Goal: Information Seeking & Learning: Learn about a topic

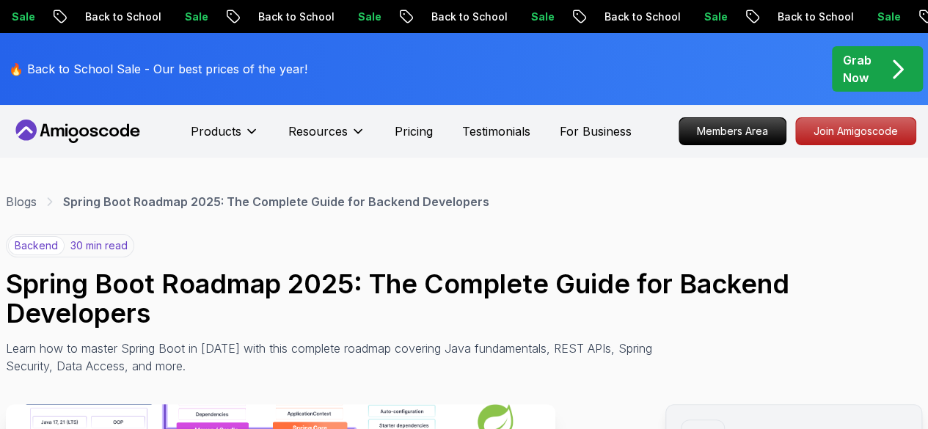
click at [537, 262] on div "backend 30 min read Spring Boot Roadmap 2025: The Complete Guide for Backend De…" at bounding box center [464, 304] width 916 height 141
click at [537, 263] on div "backend 30 min read Spring Boot Roadmap 2025: The Complete Guide for Backend De…" at bounding box center [464, 304] width 916 height 141
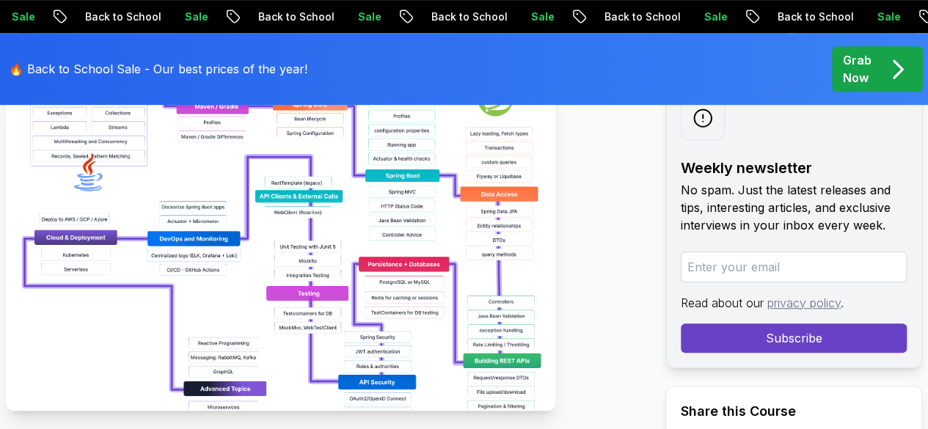
scroll to position [293, 0]
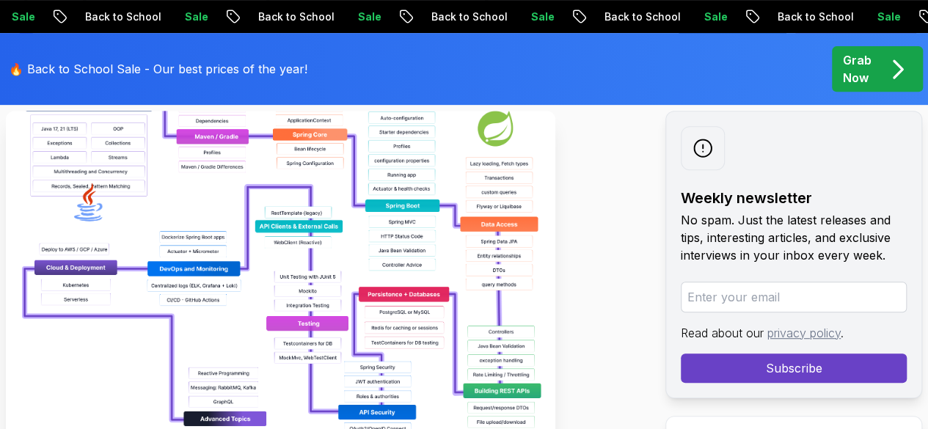
click at [442, 244] on img at bounding box center [280, 276] width 549 height 330
click at [431, 251] on img at bounding box center [280, 276] width 549 height 330
click at [406, 233] on img at bounding box center [280, 276] width 549 height 330
click at [403, 242] on img at bounding box center [280, 276] width 549 height 330
click at [403, 243] on img at bounding box center [280, 276] width 549 height 330
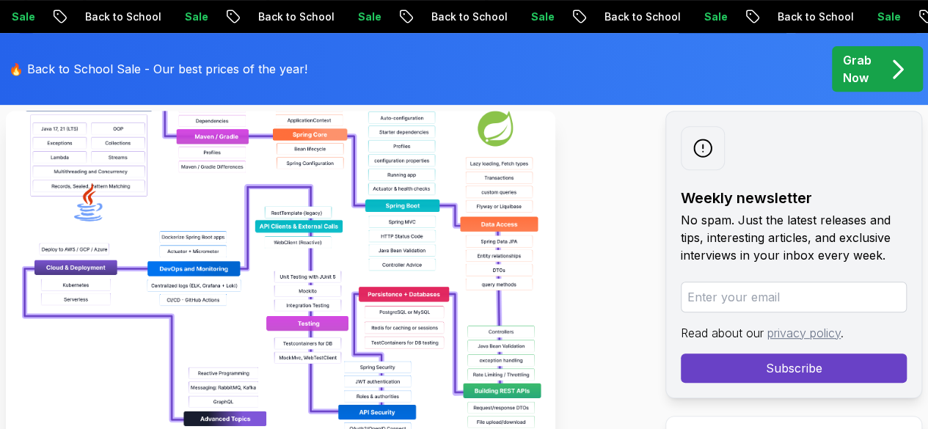
click at [403, 243] on img at bounding box center [280, 276] width 549 height 330
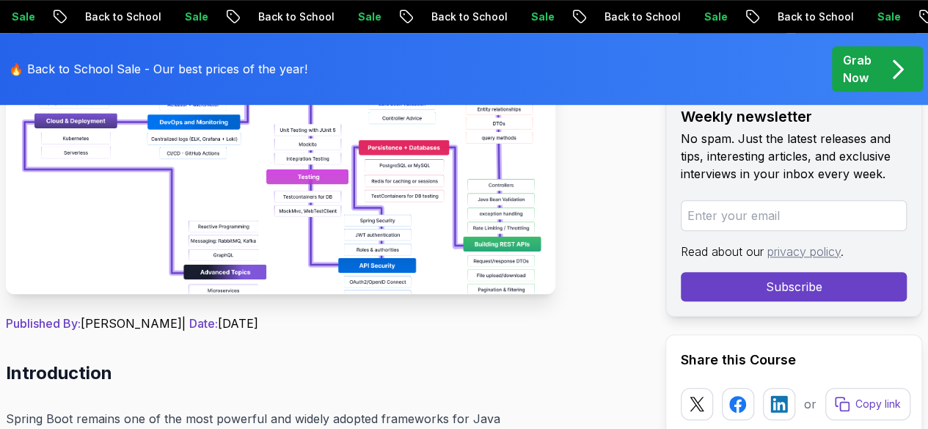
scroll to position [367, 0]
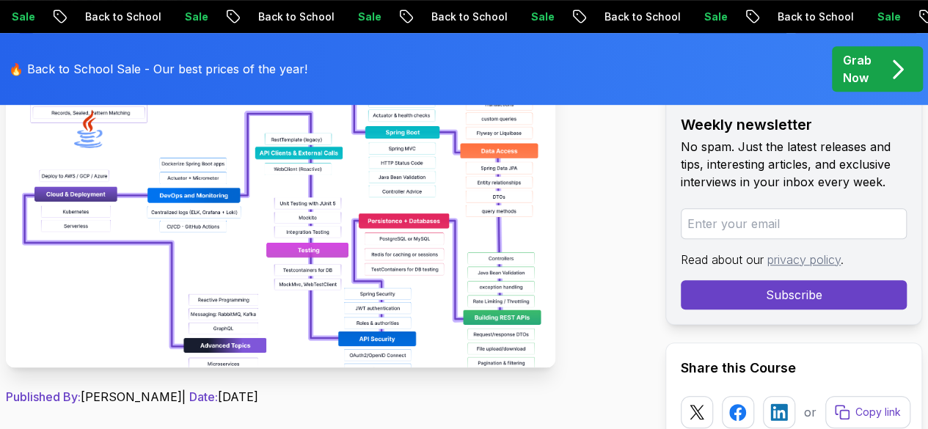
click at [343, 214] on img at bounding box center [280, 202] width 549 height 330
click at [374, 282] on img at bounding box center [280, 202] width 549 height 330
